Goal: Check status: Check status

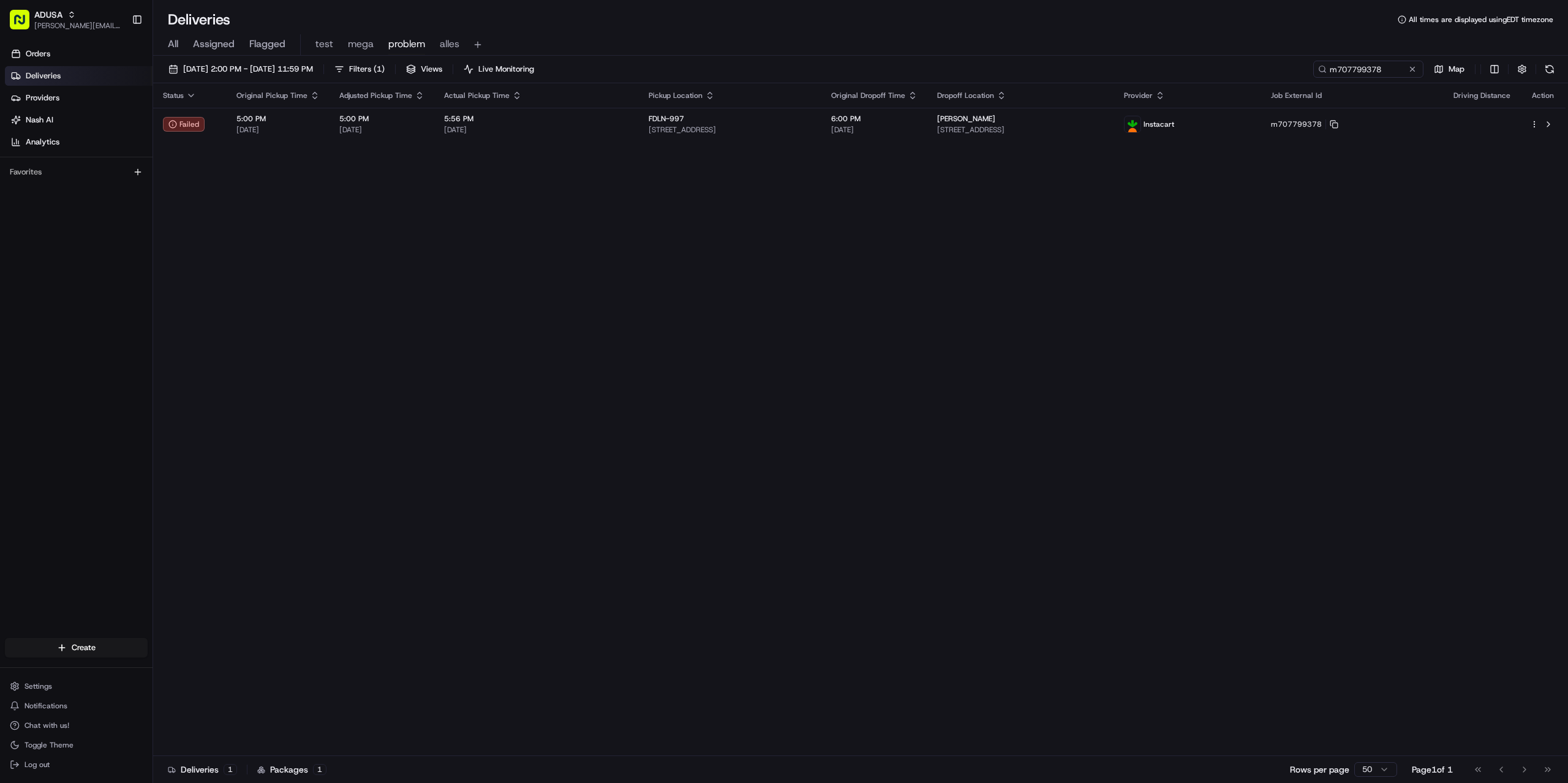
click at [1417, 73] on button at bounding box center [1412, 69] width 12 height 12
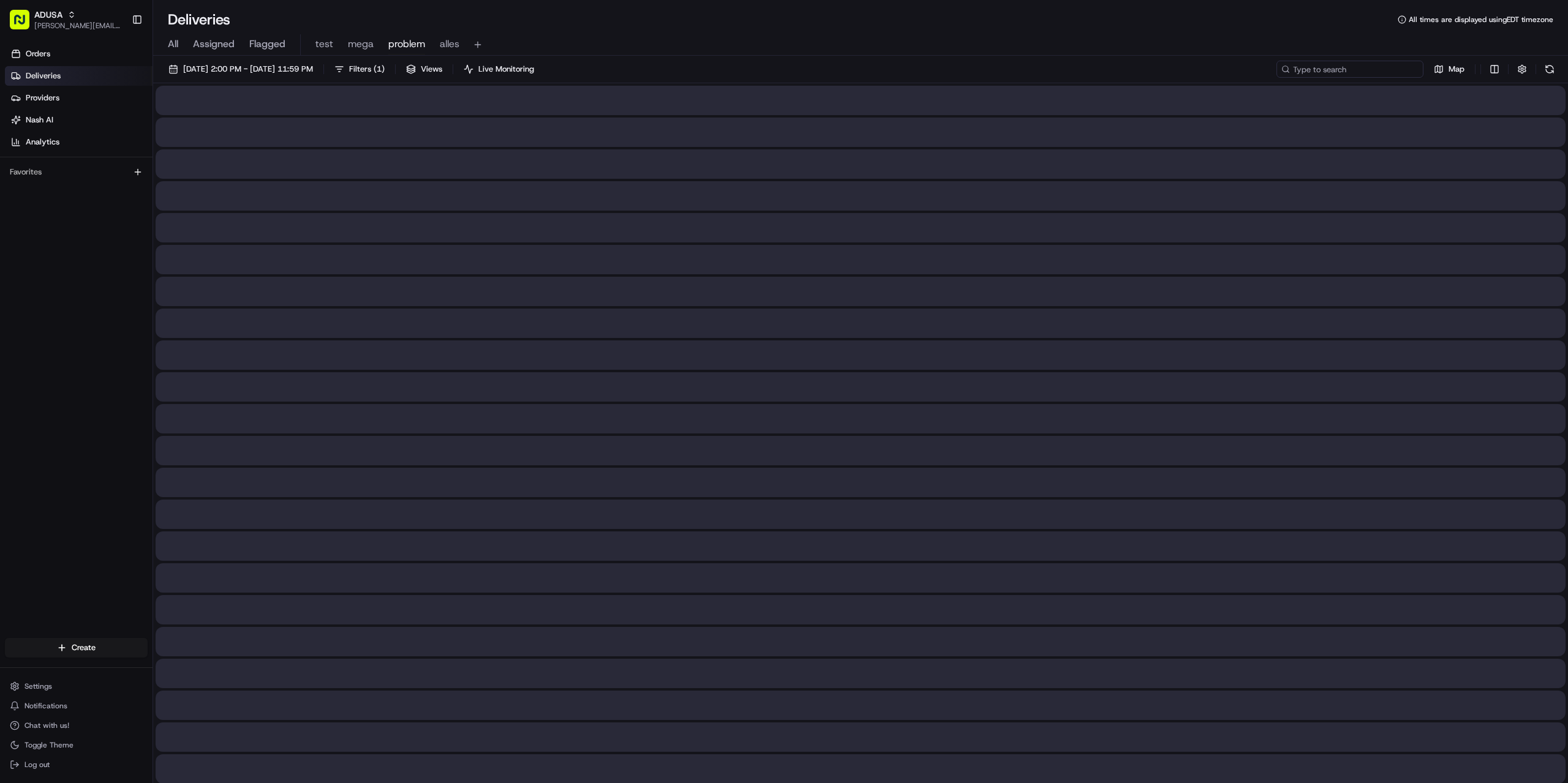
paste input "m705828374"
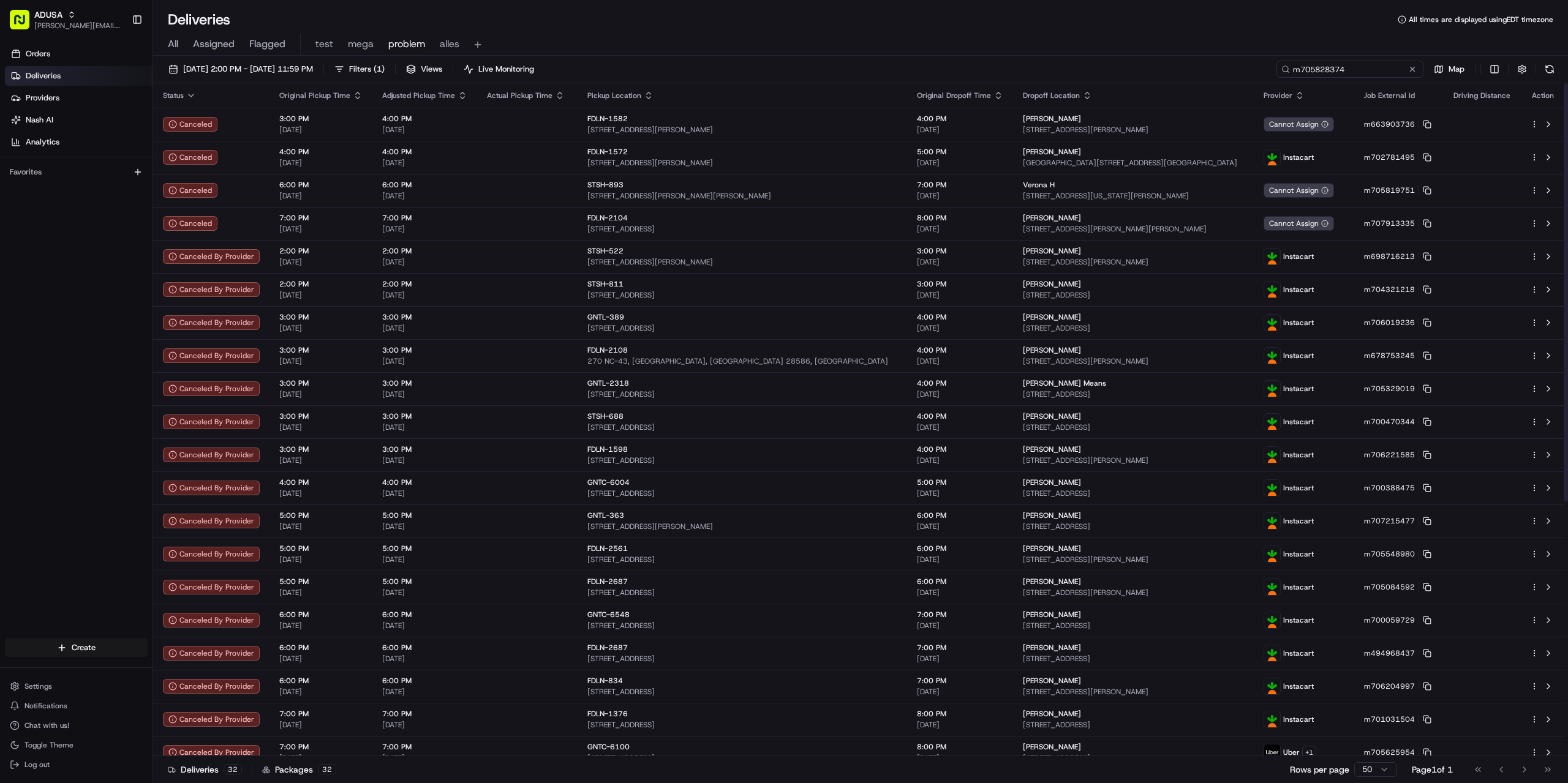
type input "m705828374"
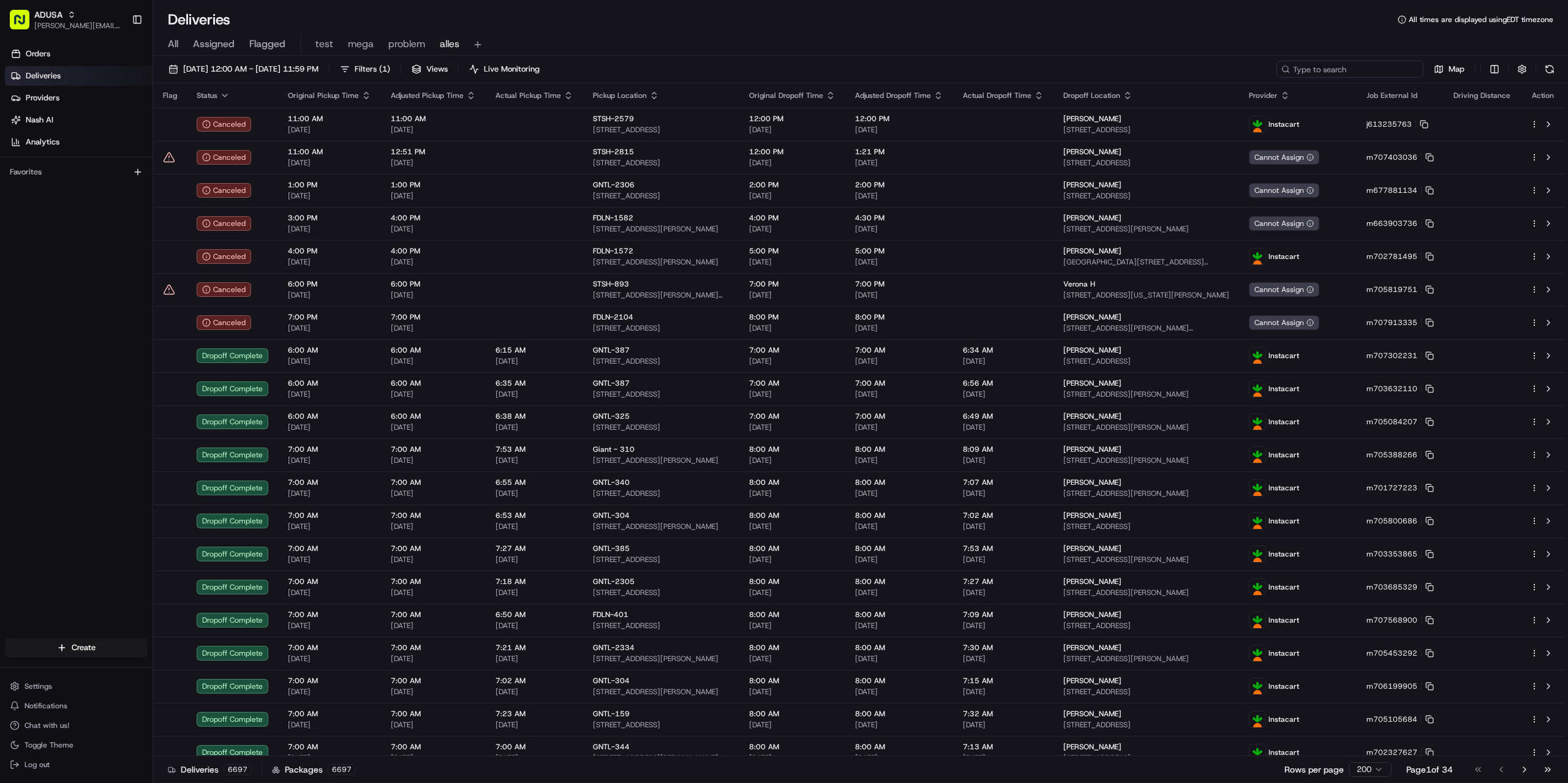
paste input "m705828374"
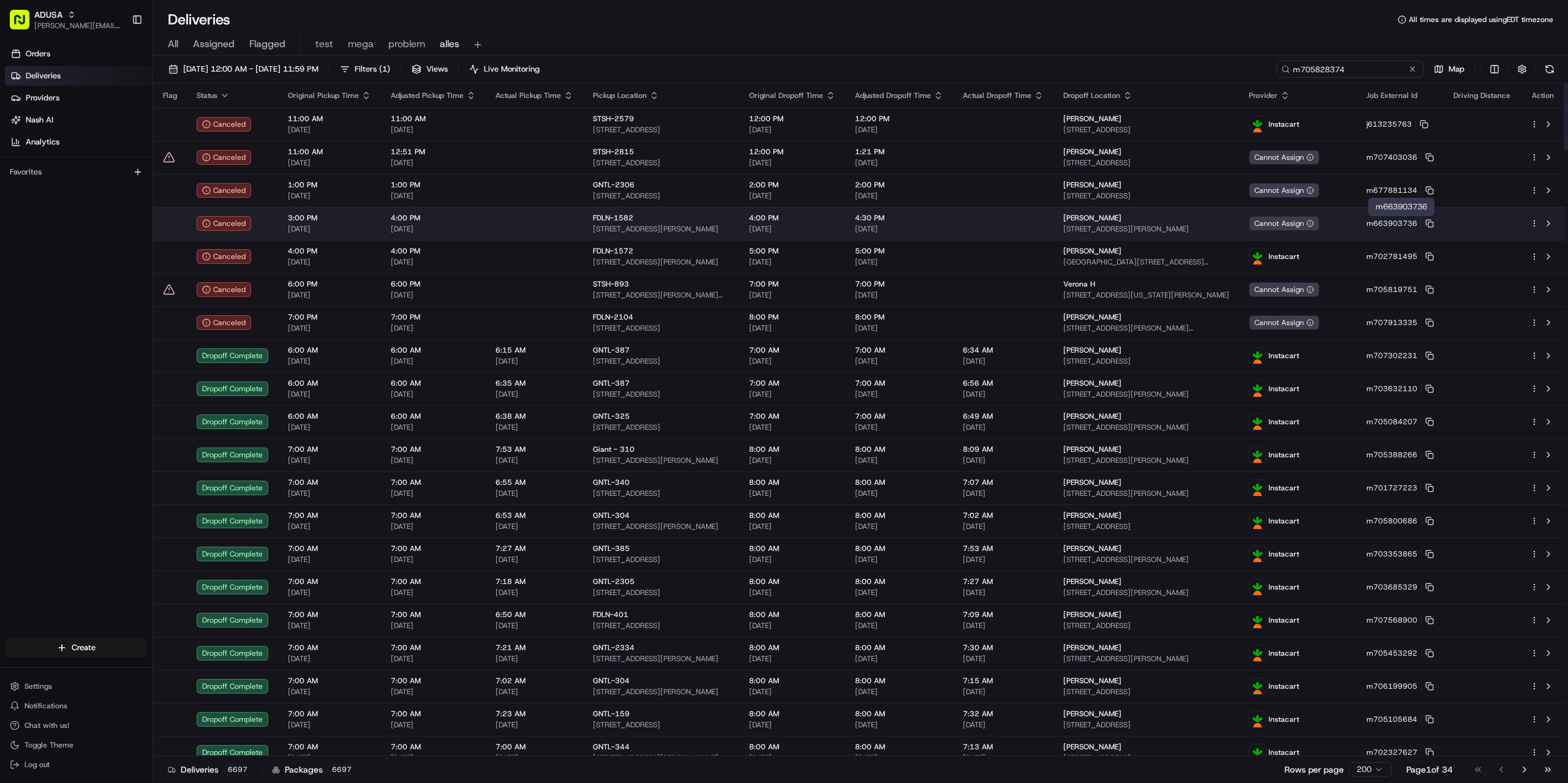
type input "m705828374"
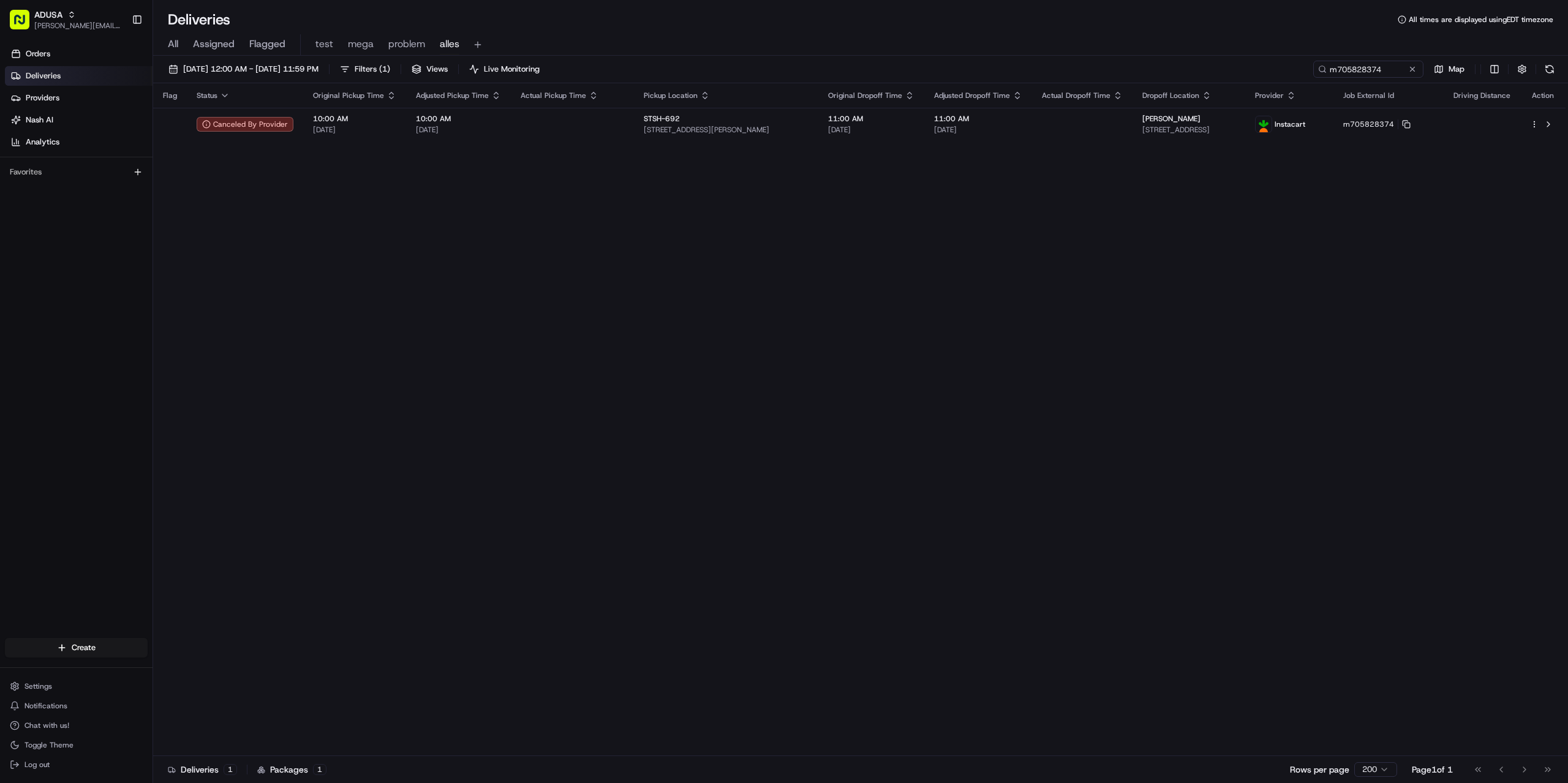
click at [1470, 203] on div "Flag Status Original Pickup Time Adjusted Pickup Time Actual Pickup Time Pickup…" at bounding box center [859, 419] width 1412 height 673
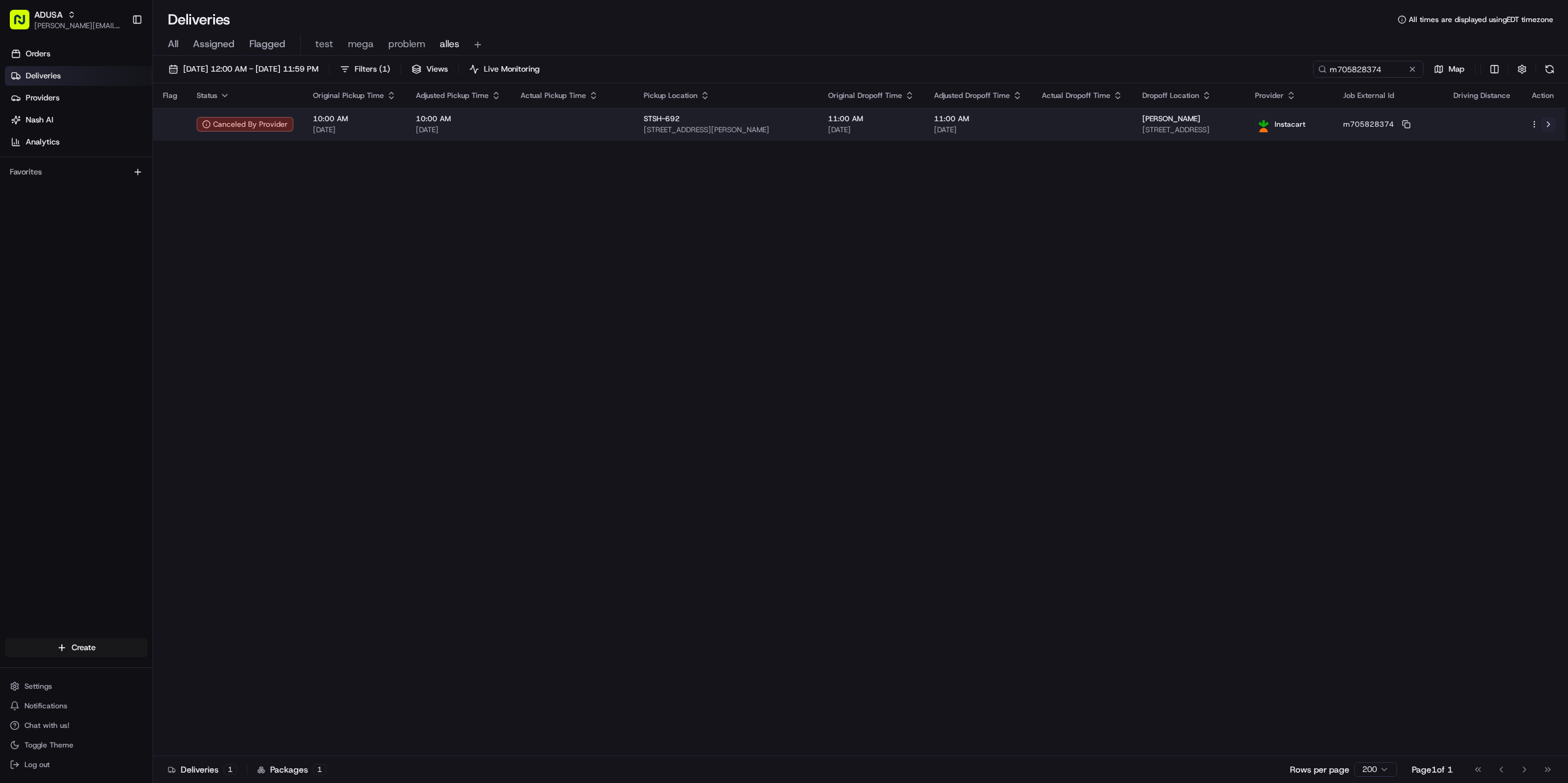
click at [1546, 123] on button at bounding box center [1548, 124] width 15 height 15
